Goal: Information Seeking & Learning: Learn about a topic

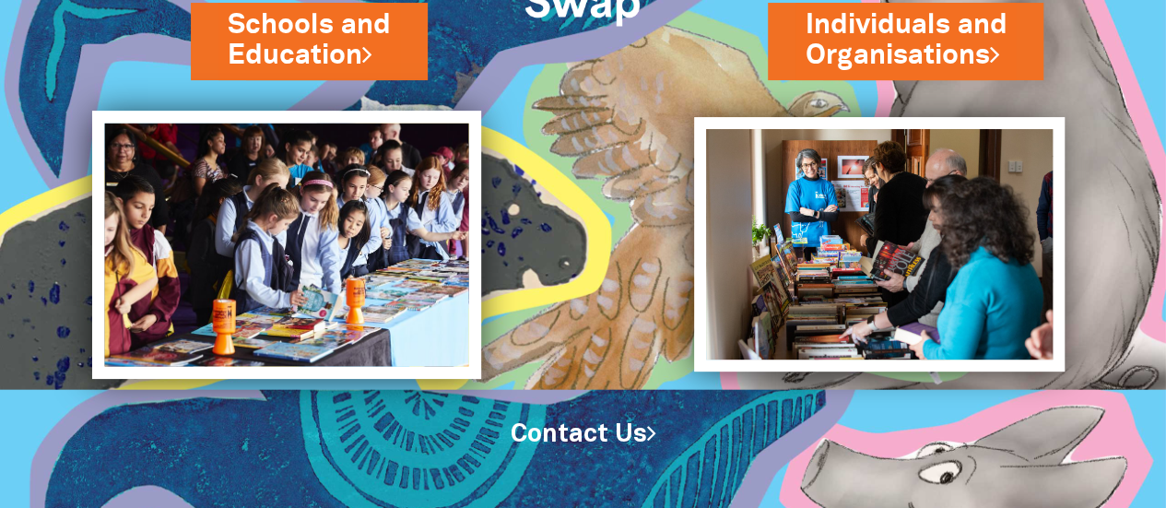
click at [378, 237] on img at bounding box center [286, 244] width 389 height 267
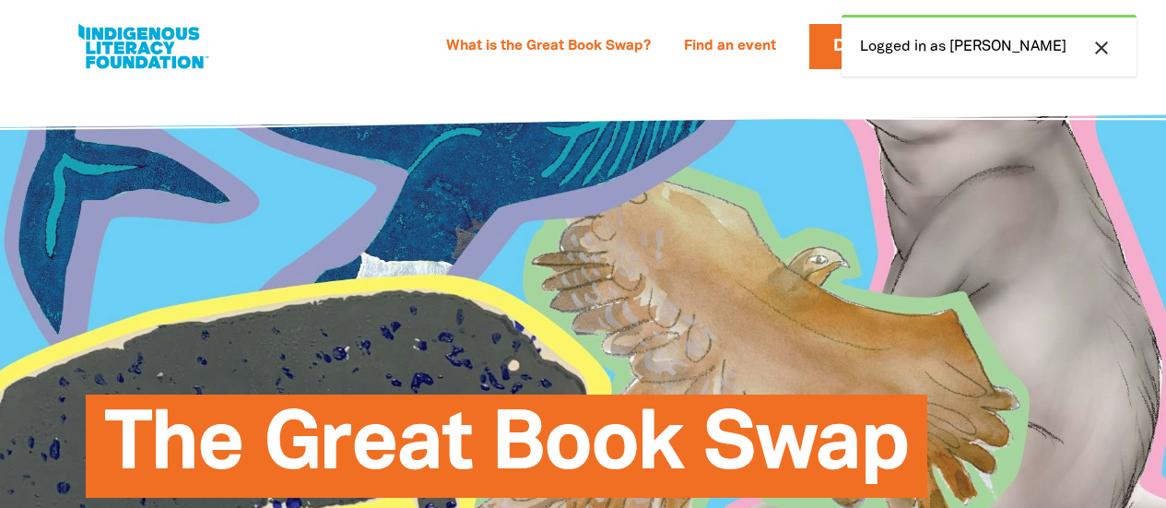
select select "high-school"
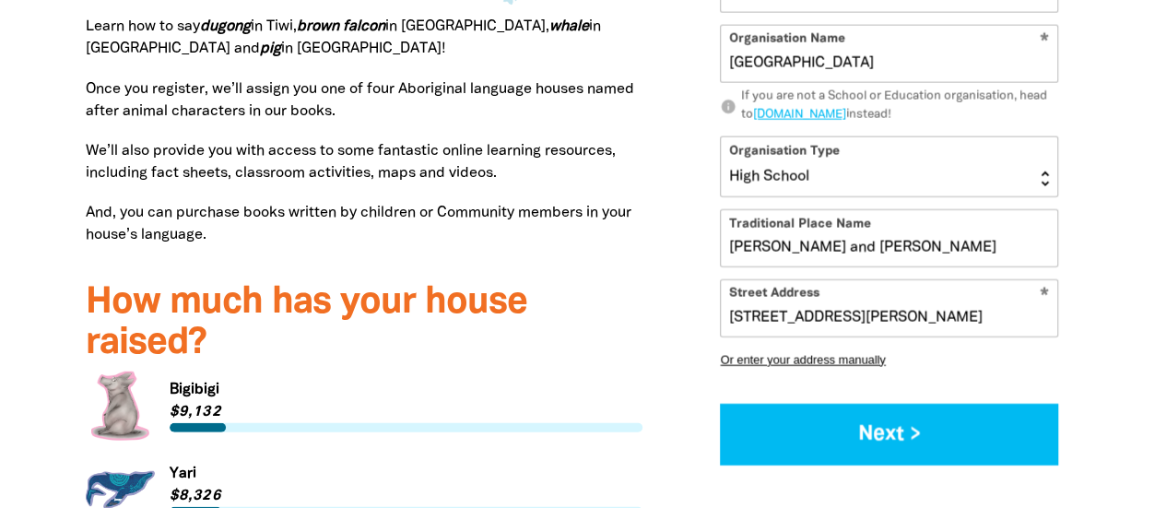
scroll to position [2218, 0]
